Goal: Task Accomplishment & Management: Manage account settings

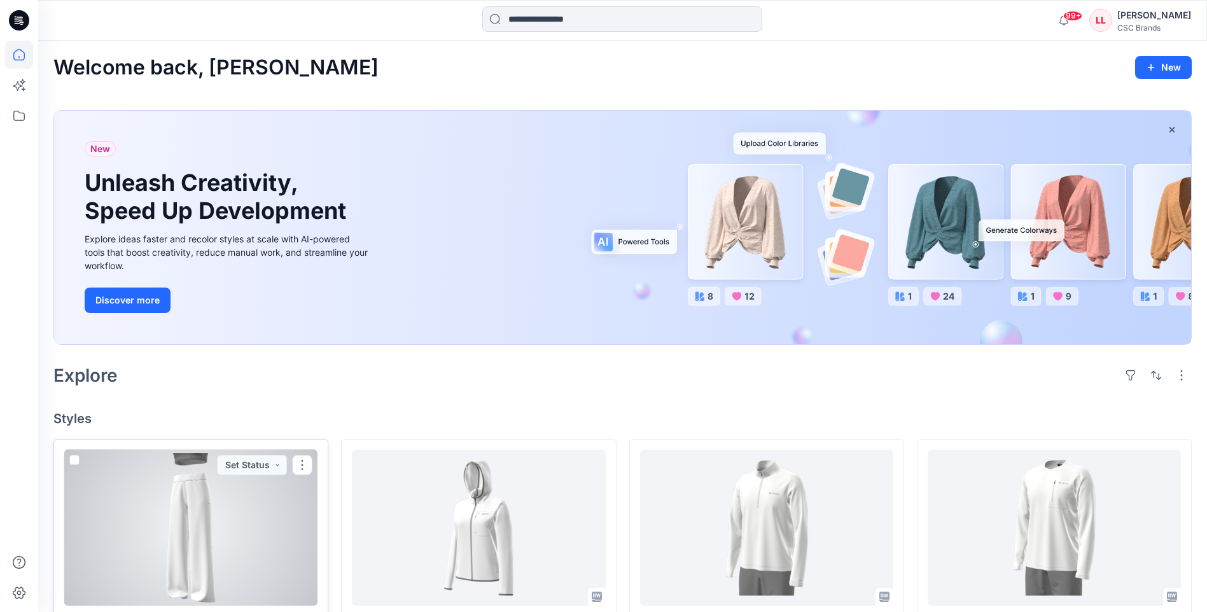
click at [230, 507] on div at bounding box center [190, 528] width 253 height 156
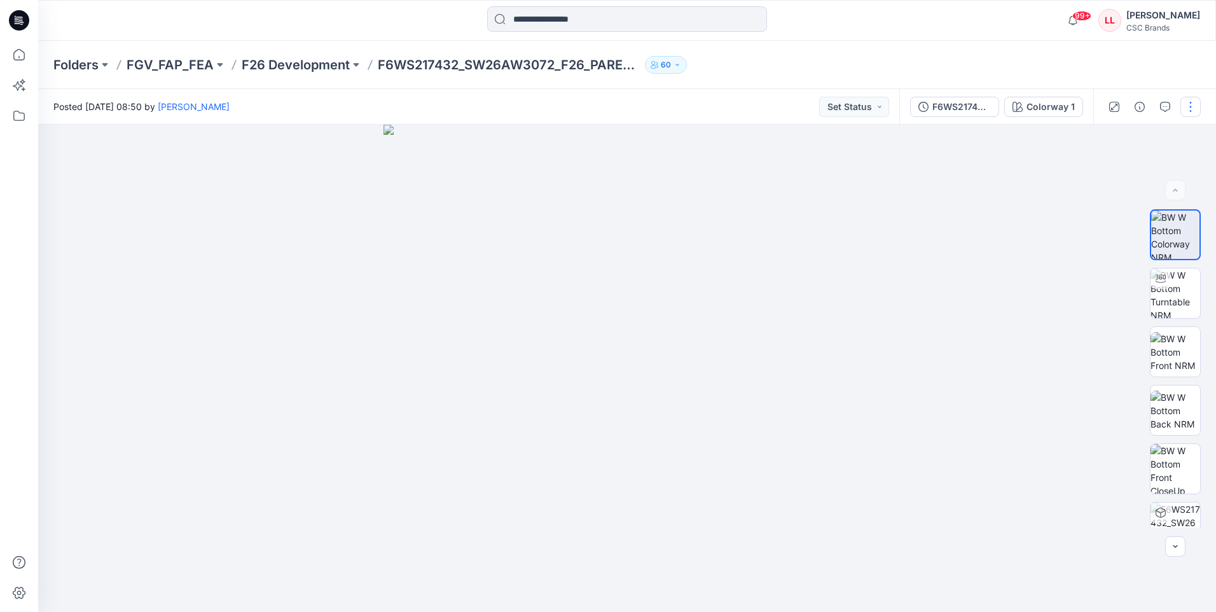
click at [1188, 111] on button "button" at bounding box center [1191, 107] width 20 height 20
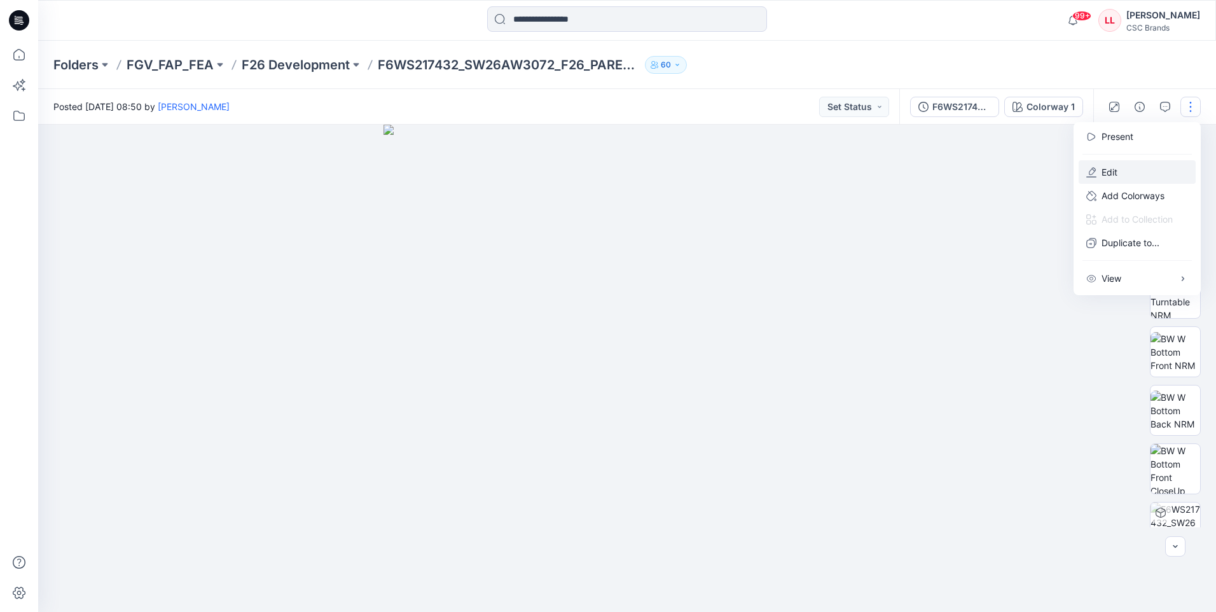
click at [1116, 171] on p "Edit" at bounding box center [1110, 171] width 16 height 13
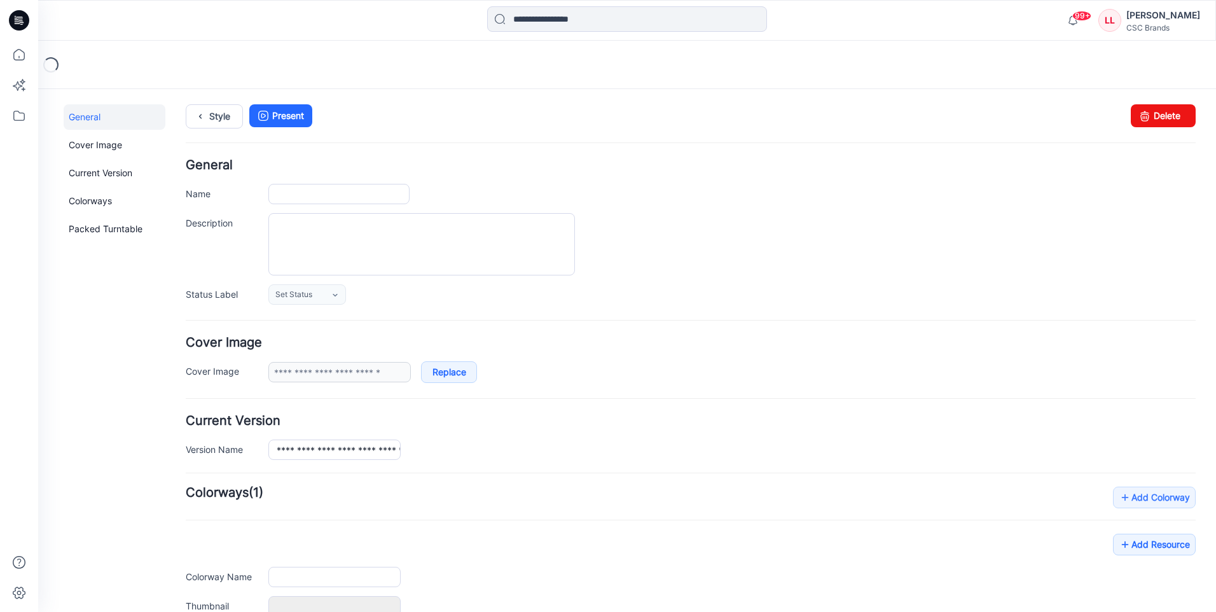
type input "**********"
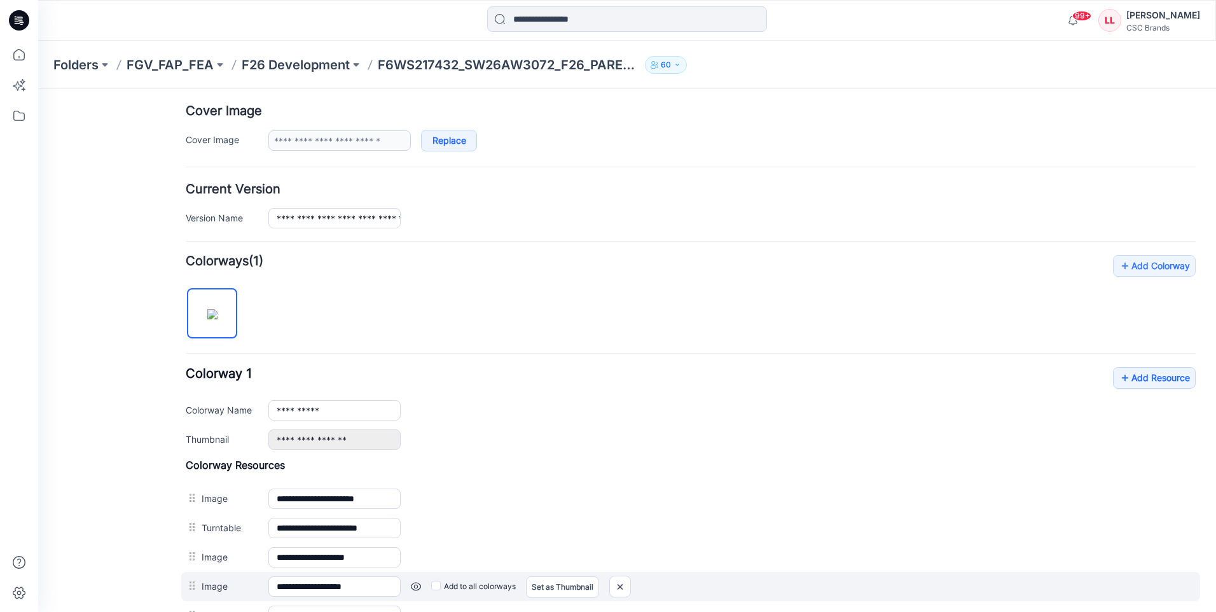
scroll to position [425, 0]
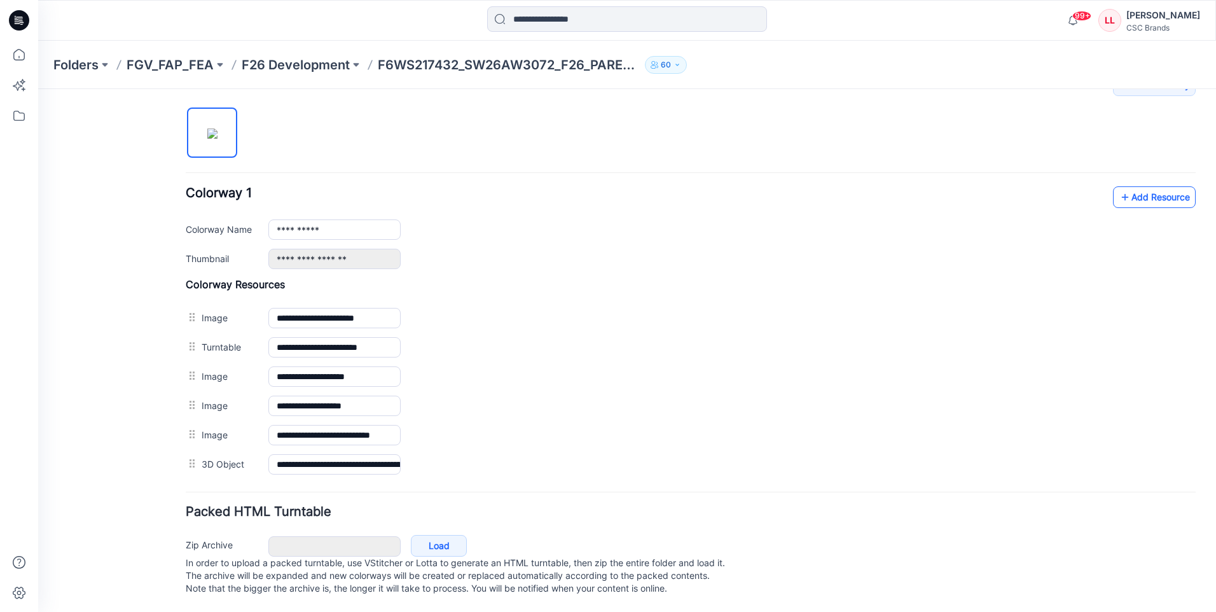
click at [1135, 186] on link "Add Resource" at bounding box center [1154, 197] width 83 height 22
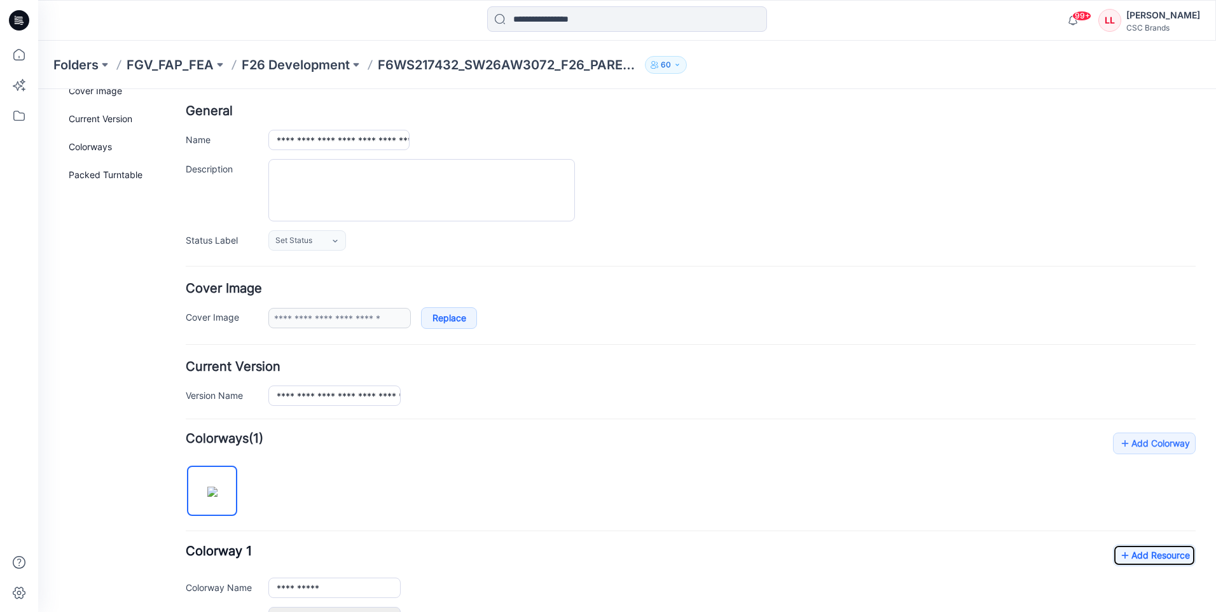
scroll to position [0, 0]
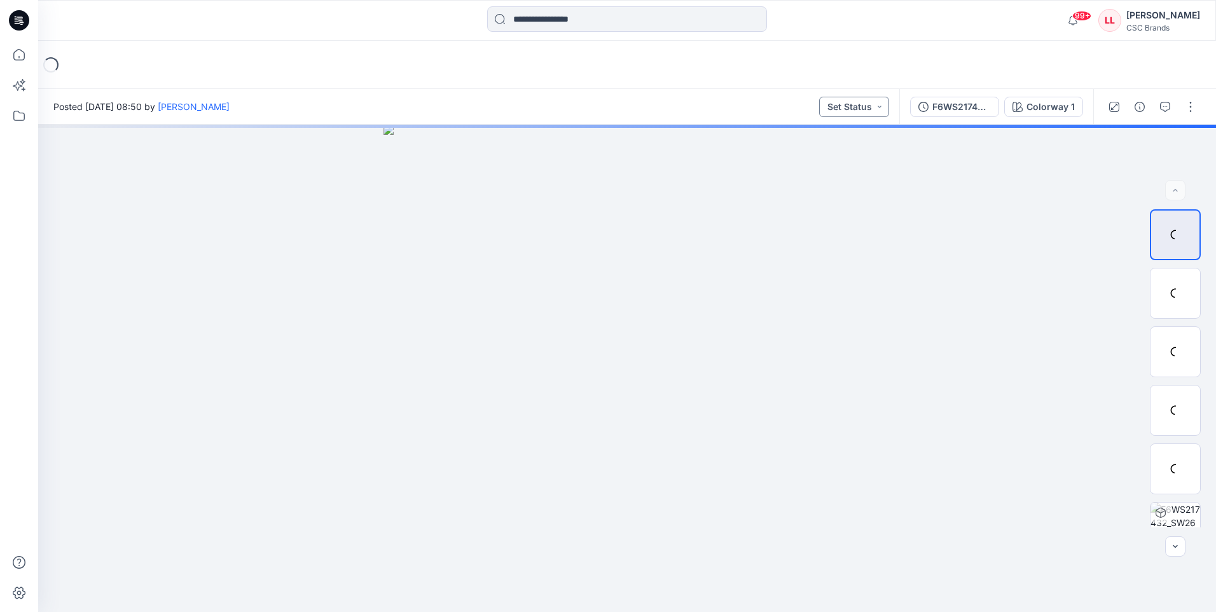
click at [853, 104] on button "Set Status" at bounding box center [854, 107] width 70 height 20
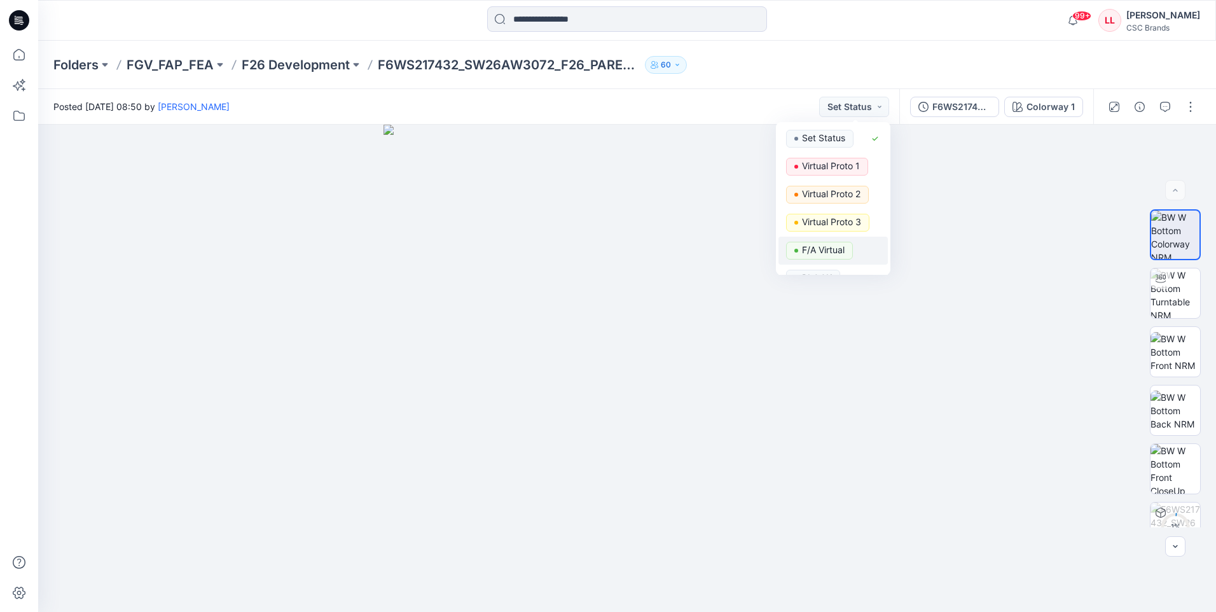
click at [829, 248] on p "F/A Virtual" at bounding box center [823, 250] width 43 height 17
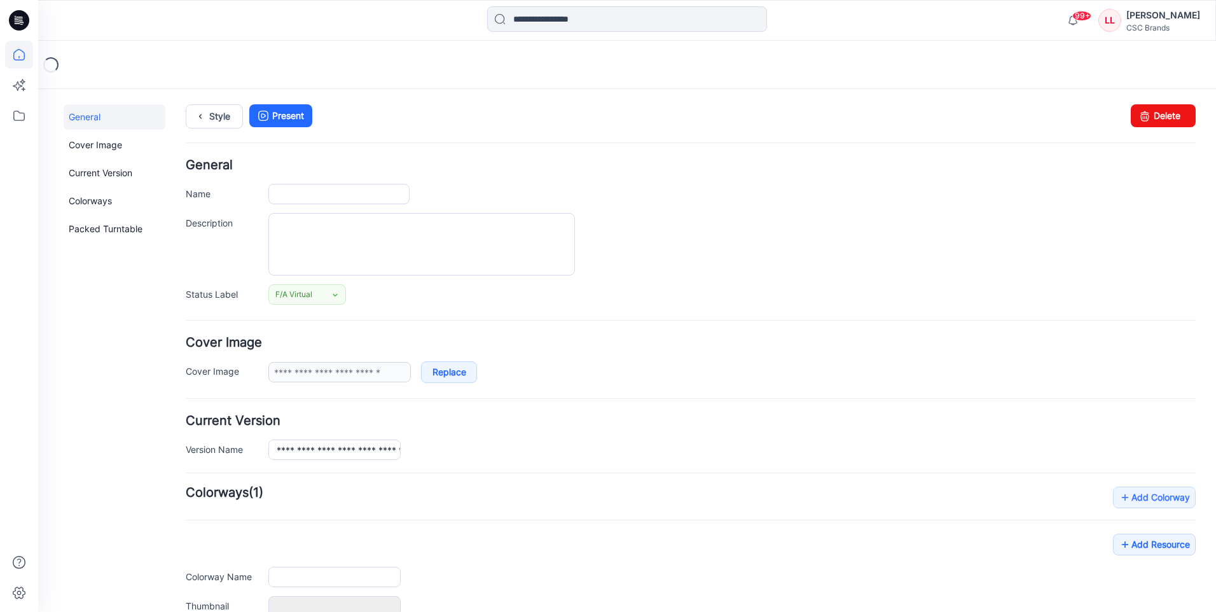
type input "**********"
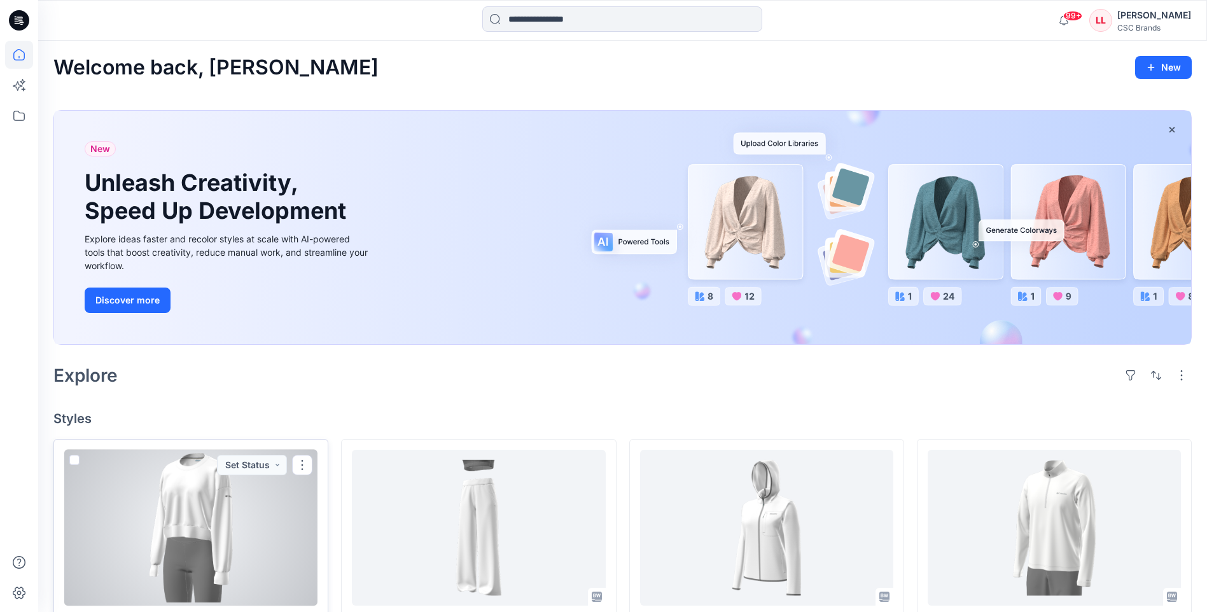
click at [224, 526] on div at bounding box center [190, 528] width 253 height 156
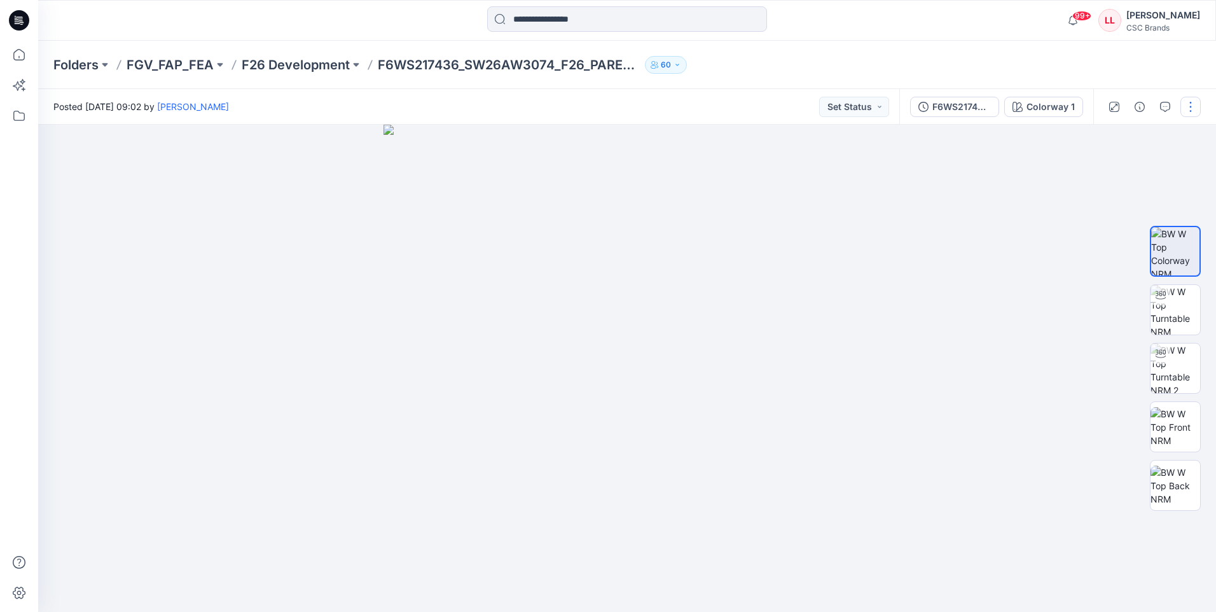
click at [1195, 100] on button "button" at bounding box center [1191, 107] width 20 height 20
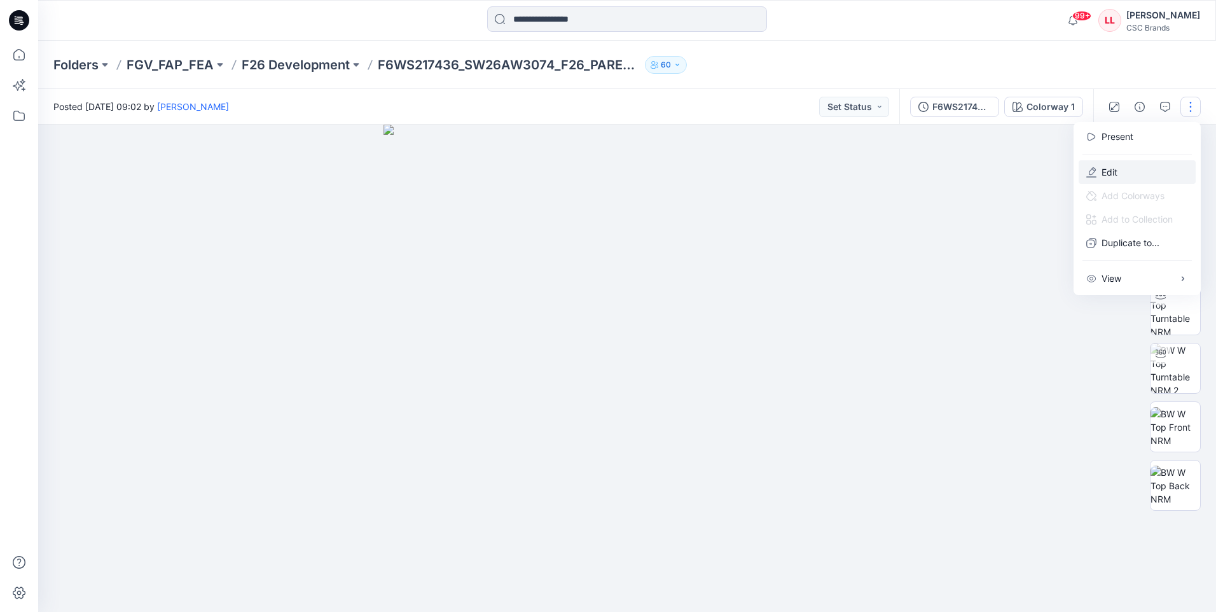
click at [1133, 170] on button "Edit" at bounding box center [1137, 172] width 117 height 24
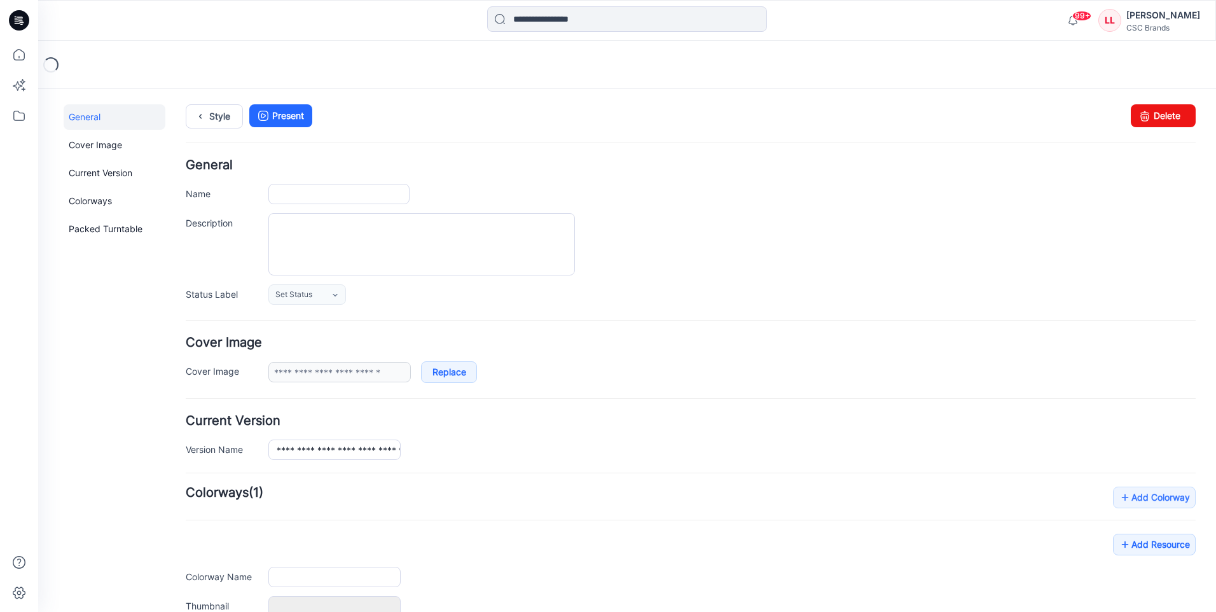
type input "**********"
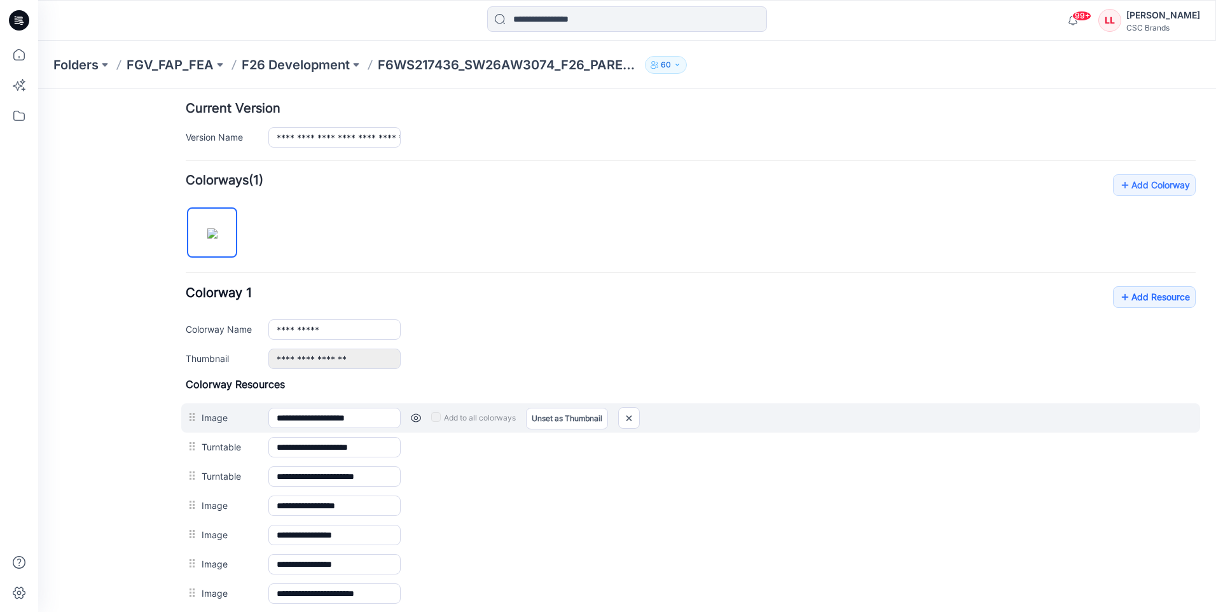
scroll to position [445, 0]
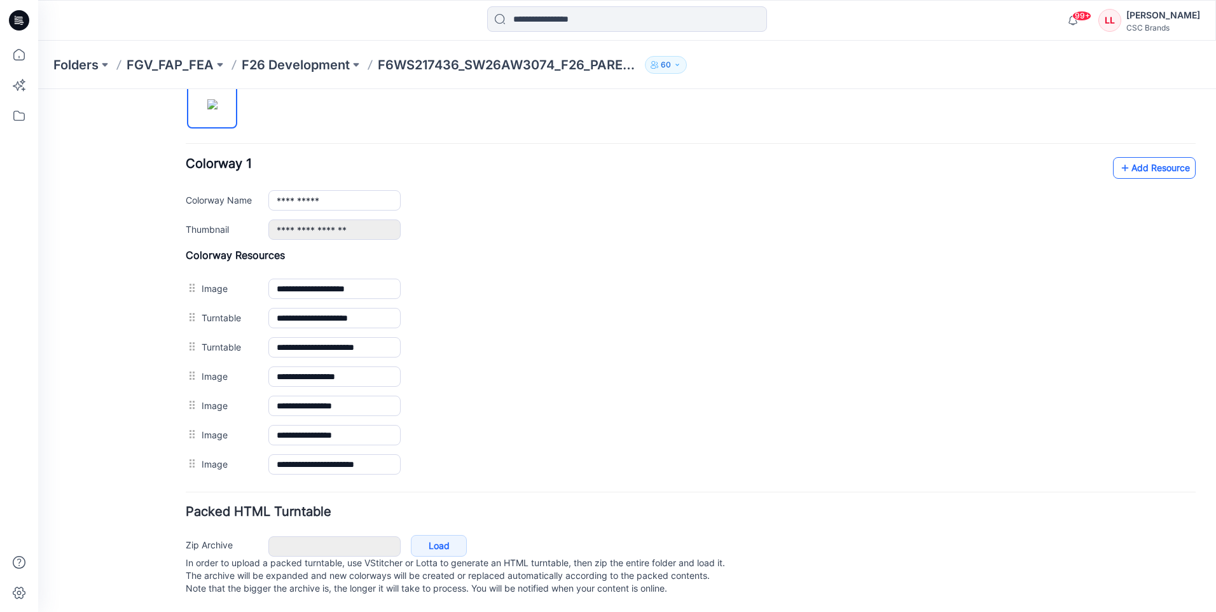
click at [1146, 157] on link "Add Resource" at bounding box center [1154, 168] width 83 height 22
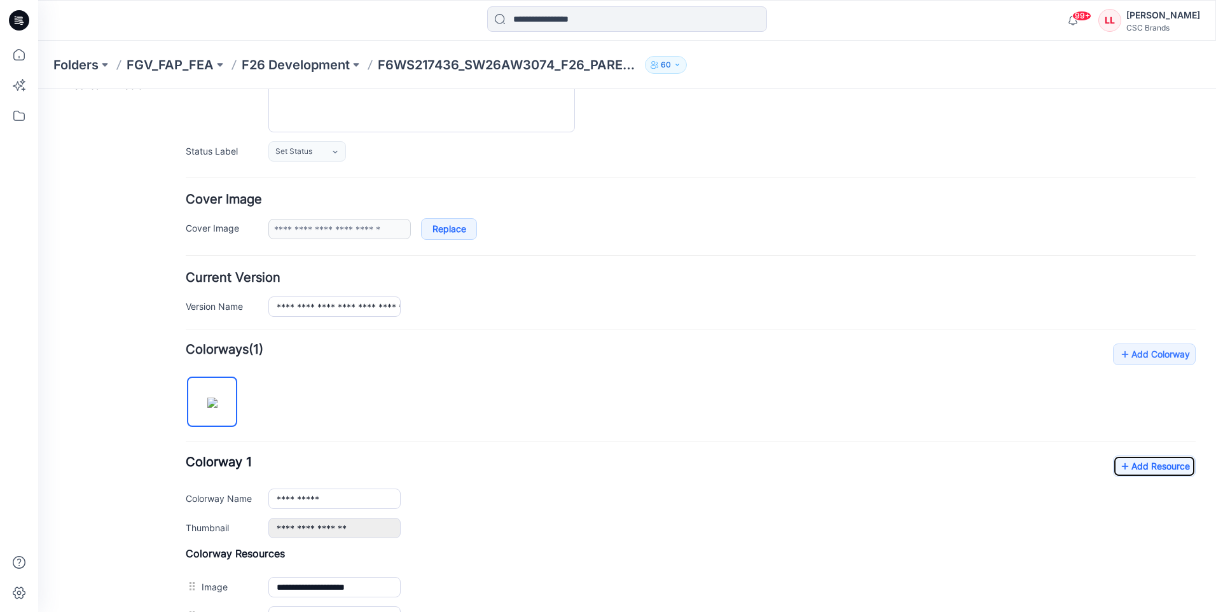
scroll to position [0, 0]
